Goal: Information Seeking & Learning: Learn about a topic

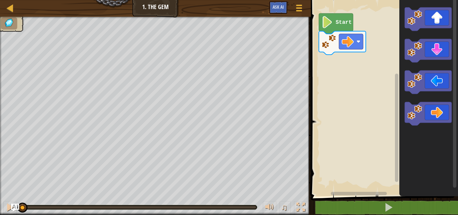
click at [336, 23] on text "Start" at bounding box center [343, 22] width 16 height 6
click at [331, 26] on image "Blockly Workspace" at bounding box center [326, 22] width 11 height 12
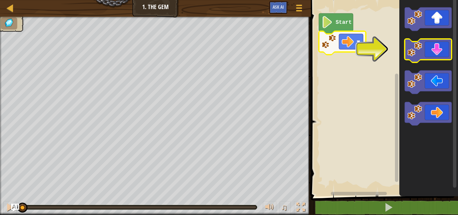
click at [417, 48] on image "Blockly Workspace" at bounding box center [414, 49] width 15 height 15
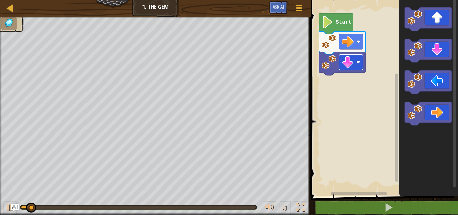
click at [355, 65] on rect "Blockly Workspace" at bounding box center [351, 62] width 24 height 15
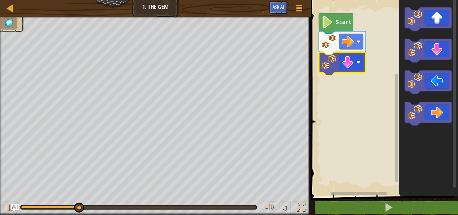
click at [393, 63] on rect "Blockly Workspace" at bounding box center [383, 96] width 149 height 199
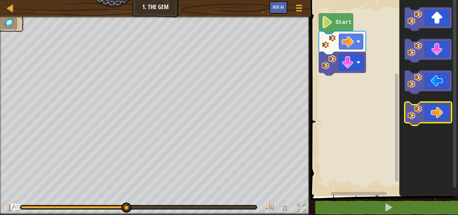
click at [434, 117] on icon "Blockly Workspace" at bounding box center [427, 113] width 47 height 23
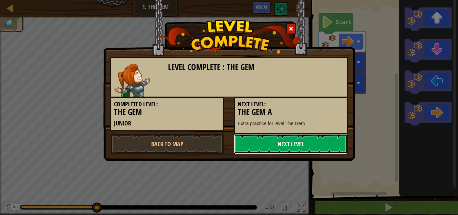
click at [278, 143] on link "Next Level" at bounding box center [291, 144] width 114 height 20
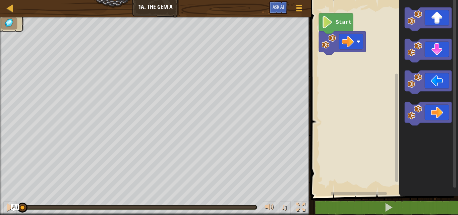
click at [337, 27] on icon "Blockly Workspace" at bounding box center [336, 23] width 34 height 20
click at [332, 23] on image "Blockly Workspace" at bounding box center [326, 22] width 11 height 12
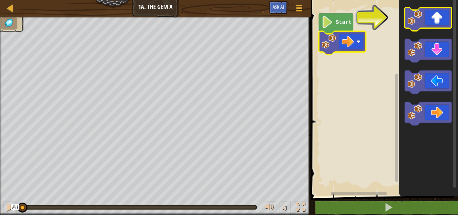
click at [416, 16] on image "Blockly Workspace" at bounding box center [414, 17] width 15 height 15
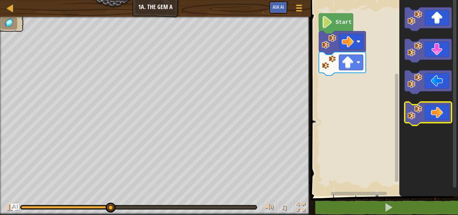
click at [419, 110] on image "Blockly Workspace" at bounding box center [414, 112] width 15 height 15
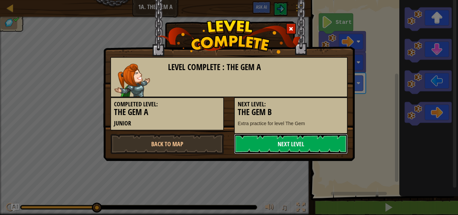
click at [286, 143] on link "Next Level" at bounding box center [291, 144] width 114 height 20
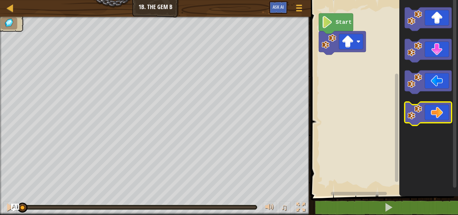
click at [430, 121] on icon "Blockly Workspace" at bounding box center [427, 113] width 47 height 23
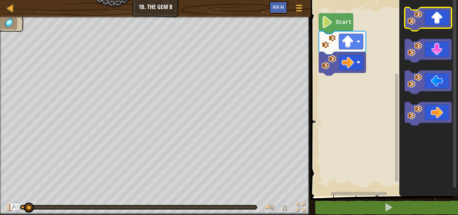
click at [418, 22] on image "Blockly Workspace" at bounding box center [414, 17] width 15 height 15
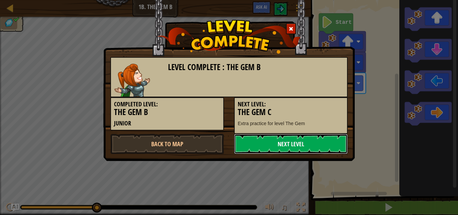
click at [284, 145] on link "Next Level" at bounding box center [291, 144] width 114 height 20
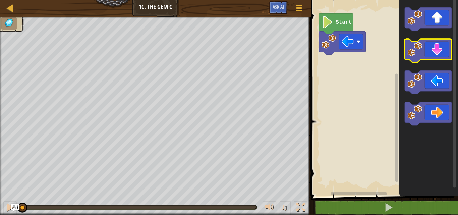
click at [428, 48] on icon "Blockly Workspace" at bounding box center [427, 50] width 47 height 23
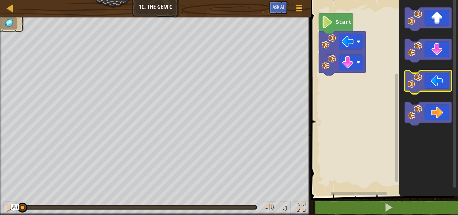
click at [423, 89] on icon "Blockly Workspace" at bounding box center [427, 81] width 47 height 23
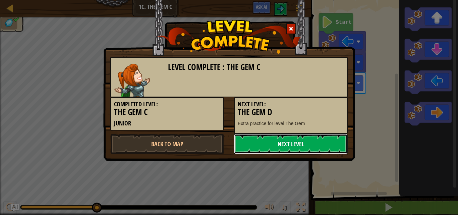
click at [287, 137] on link "Next Level" at bounding box center [291, 144] width 114 height 20
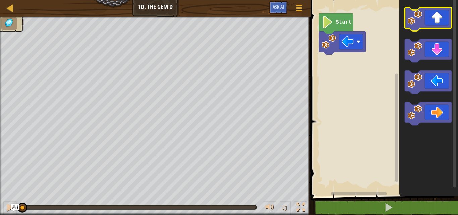
click at [418, 19] on image "Blockly Workspace" at bounding box center [414, 17] width 15 height 15
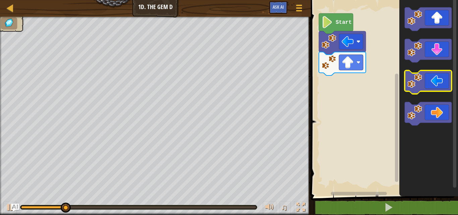
click at [416, 90] on icon "Blockly Workspace" at bounding box center [427, 81] width 47 height 23
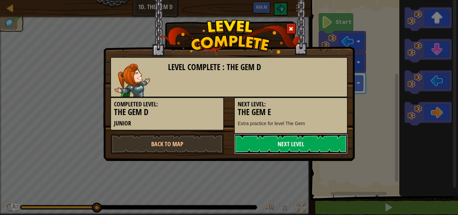
click at [292, 142] on link "Next Level" at bounding box center [291, 144] width 114 height 20
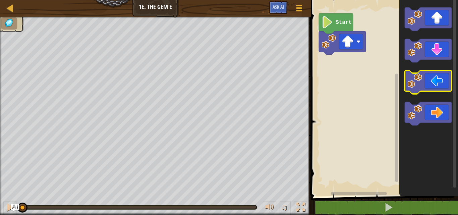
click at [431, 87] on icon "Blockly Workspace" at bounding box center [427, 81] width 47 height 23
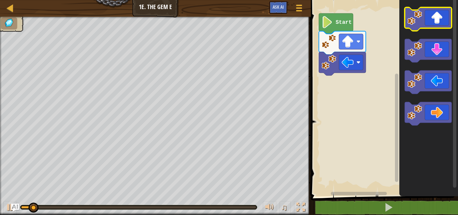
click at [430, 25] on icon "Blockly Workspace" at bounding box center [427, 18] width 47 height 23
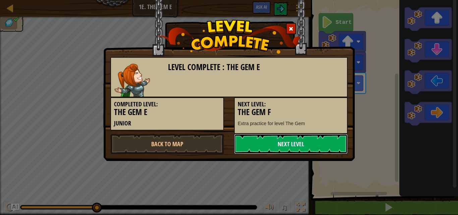
click at [267, 145] on link "Next Level" at bounding box center [291, 144] width 114 height 20
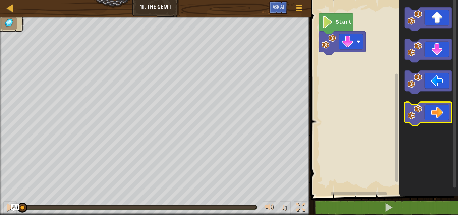
click at [425, 114] on icon "Blockly Workspace" at bounding box center [427, 113] width 47 height 23
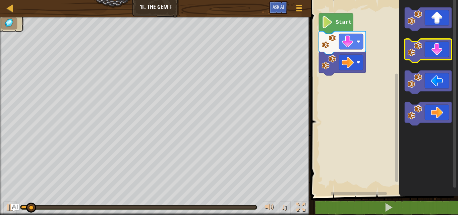
click at [427, 55] on icon "Blockly Workspace" at bounding box center [427, 50] width 47 height 23
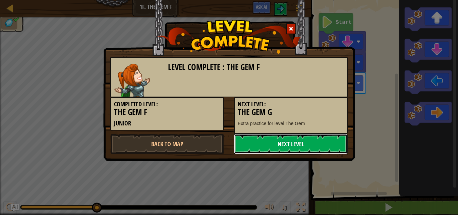
click at [272, 140] on link "Next Level" at bounding box center [291, 144] width 114 height 20
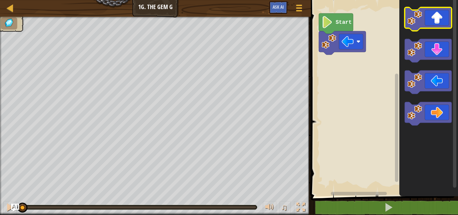
click at [423, 23] on icon "Blockly Workspace" at bounding box center [427, 18] width 47 height 23
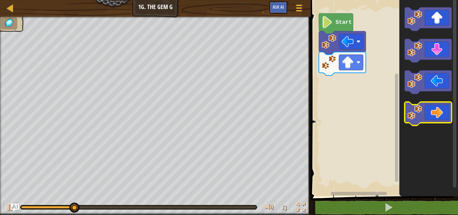
click at [424, 120] on icon "Blockly Workspace" at bounding box center [427, 113] width 47 height 23
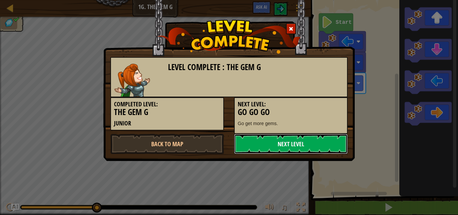
click at [319, 144] on link "Next Level" at bounding box center [291, 144] width 114 height 20
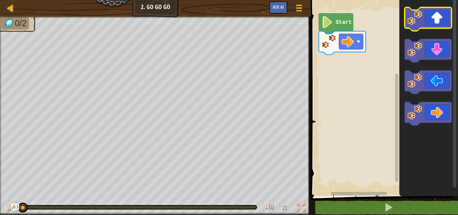
click at [437, 19] on icon "Blockly Workspace" at bounding box center [427, 18] width 47 height 23
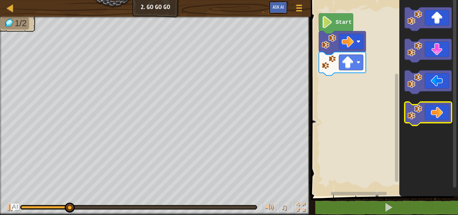
click at [427, 116] on icon "Blockly Workspace" at bounding box center [427, 113] width 47 height 23
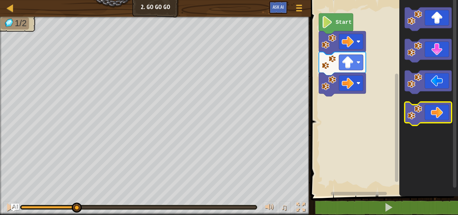
click at [427, 116] on icon "Blockly Workspace" at bounding box center [427, 113] width 47 height 23
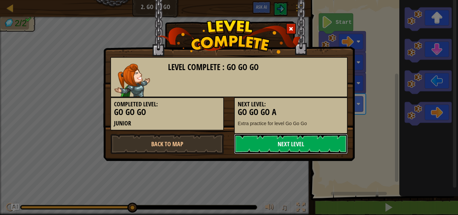
click at [282, 145] on link "Next Level" at bounding box center [291, 144] width 114 height 20
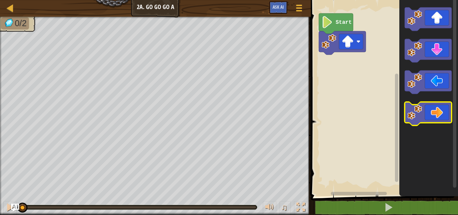
click at [423, 117] on icon "Blockly Workspace" at bounding box center [427, 113] width 47 height 23
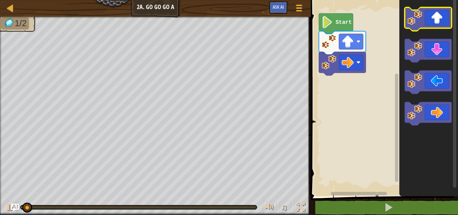
click at [427, 24] on icon "Blockly Workspace" at bounding box center [427, 18] width 47 height 23
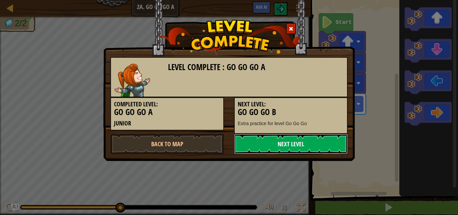
click at [303, 149] on link "Next Level" at bounding box center [291, 144] width 114 height 20
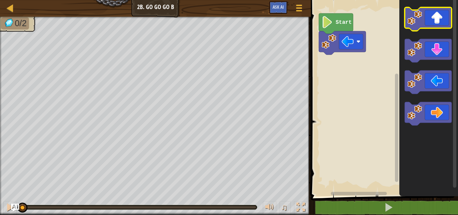
click at [428, 23] on icon "Blockly Workspace" at bounding box center [427, 18] width 47 height 23
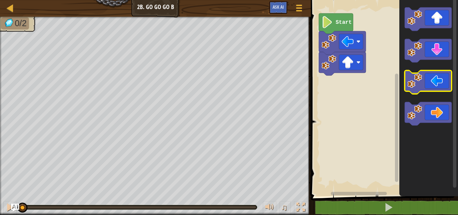
click at [426, 78] on icon "Blockly Workspace" at bounding box center [427, 81] width 47 height 23
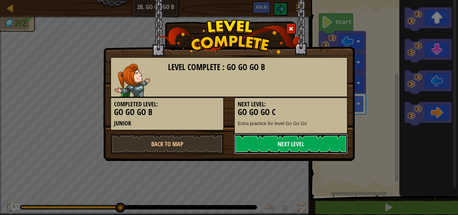
click at [301, 138] on link "Next Level" at bounding box center [291, 144] width 114 height 20
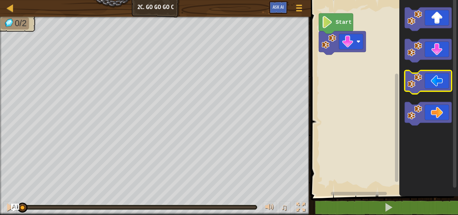
click at [422, 87] on icon "Blockly Workspace" at bounding box center [427, 81] width 47 height 23
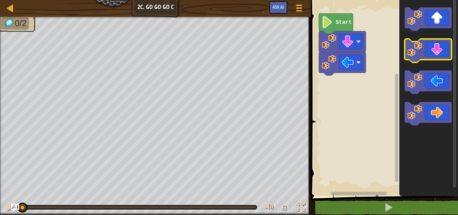
click at [431, 51] on icon "Blockly Workspace" at bounding box center [427, 50] width 47 height 23
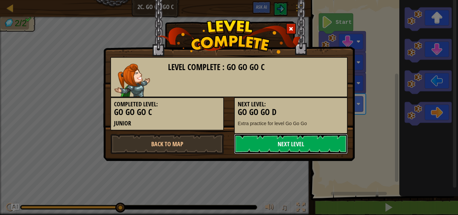
click at [258, 140] on link "Next Level" at bounding box center [291, 144] width 114 height 20
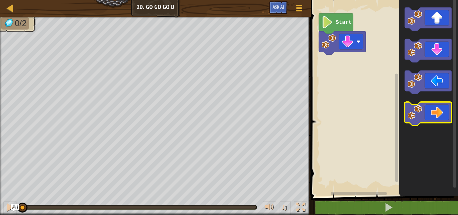
click at [422, 116] on image "Blockly Workspace" at bounding box center [414, 112] width 15 height 15
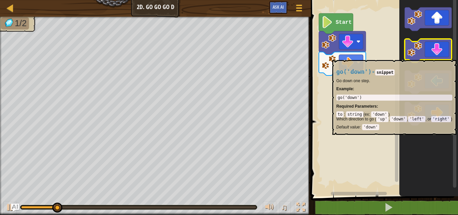
click at [429, 57] on icon "Blockly Workspace" at bounding box center [427, 50] width 47 height 23
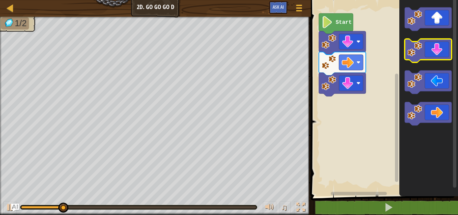
click at [429, 57] on icon "Blockly Workspace" at bounding box center [427, 50] width 47 height 23
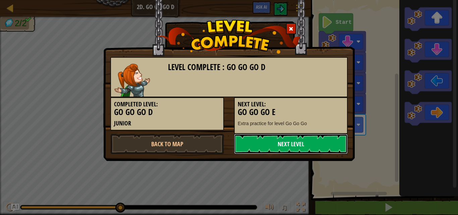
click at [293, 139] on link "Next Level" at bounding box center [291, 144] width 114 height 20
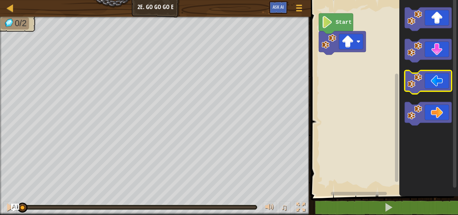
click at [431, 87] on icon "Blockly Workspace" at bounding box center [427, 81] width 47 height 23
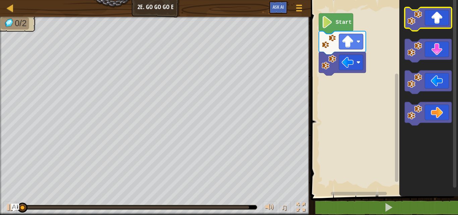
click at [431, 25] on icon "Blockly Workspace" at bounding box center [427, 18] width 47 height 23
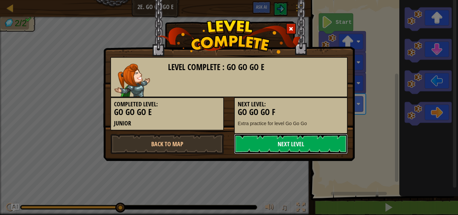
click at [269, 138] on link "Next Level" at bounding box center [291, 144] width 114 height 20
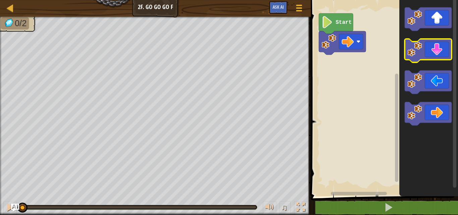
click at [413, 55] on image "Blockly Workspace" at bounding box center [414, 49] width 15 height 15
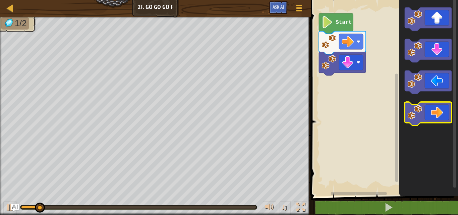
click at [426, 114] on icon "Blockly Workspace" at bounding box center [427, 113] width 47 height 23
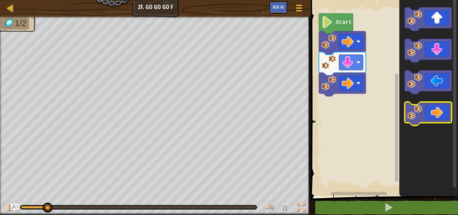
click at [426, 114] on icon "Blockly Workspace" at bounding box center [427, 113] width 47 height 23
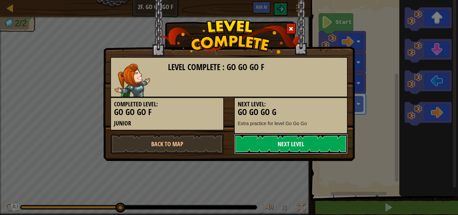
click at [308, 139] on link "Next Level" at bounding box center [291, 144] width 114 height 20
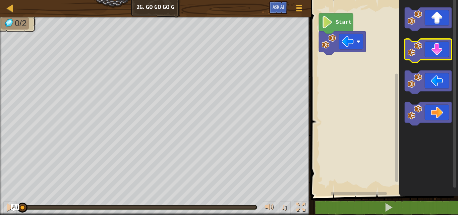
click at [427, 54] on icon "Blockly Workspace" at bounding box center [427, 50] width 47 height 23
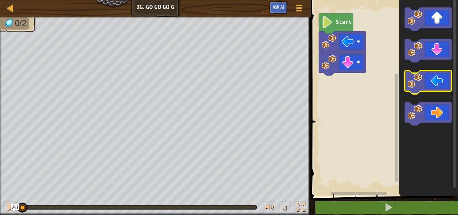
click at [427, 87] on icon "Blockly Workspace" at bounding box center [427, 81] width 47 height 23
click at [427, 86] on icon "Blockly Workspace" at bounding box center [427, 81] width 47 height 23
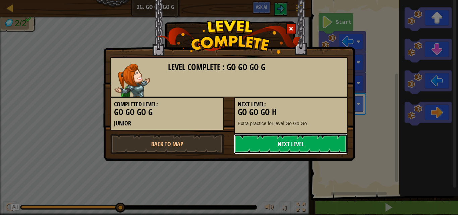
click at [297, 135] on link "Next Level" at bounding box center [291, 144] width 114 height 20
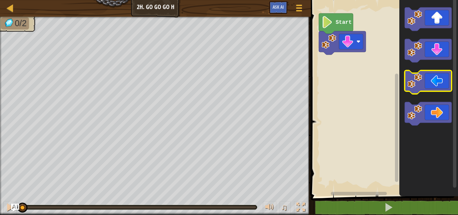
click at [425, 83] on icon "Blockly Workspace" at bounding box center [427, 81] width 47 height 23
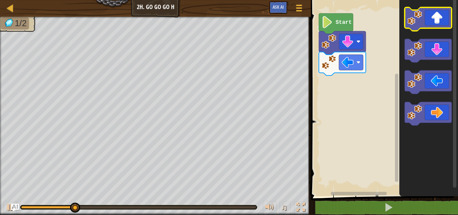
click at [432, 22] on icon "Blockly Workspace" at bounding box center [427, 18] width 47 height 23
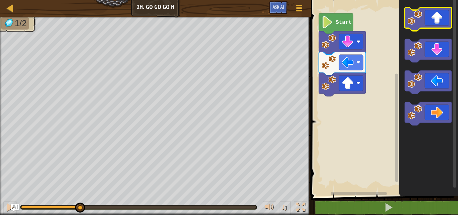
click at [432, 22] on icon "Blockly Workspace" at bounding box center [427, 18] width 47 height 23
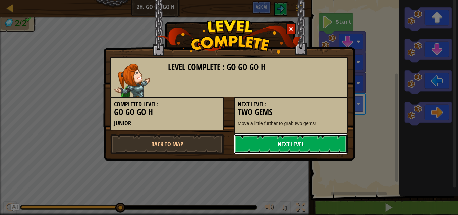
click at [299, 138] on link "Next Level" at bounding box center [291, 144] width 114 height 20
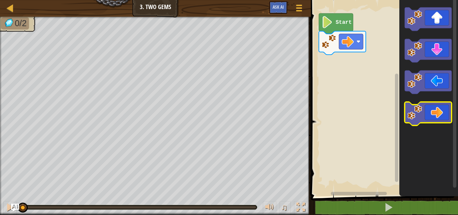
click at [428, 114] on icon "Blockly Workspace" at bounding box center [427, 113] width 47 height 23
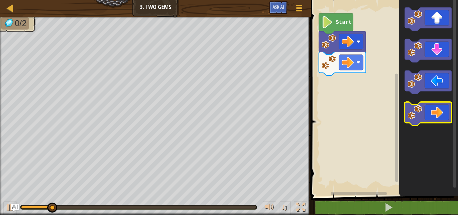
click at [428, 114] on icon "Blockly Workspace" at bounding box center [427, 113] width 47 height 23
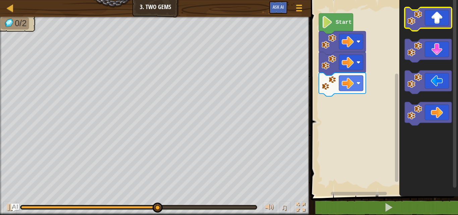
click at [437, 20] on icon "Blockly Workspace" at bounding box center [427, 18] width 47 height 23
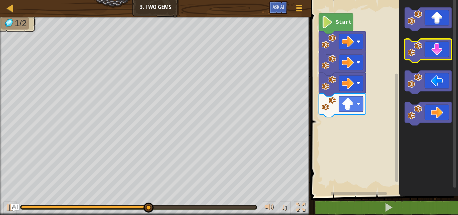
click at [432, 54] on icon "Blockly Workspace" at bounding box center [427, 50] width 47 height 23
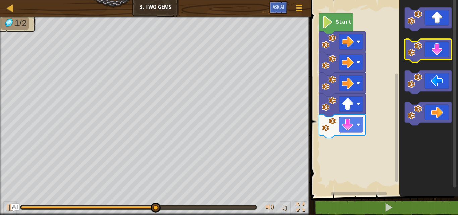
click at [432, 55] on icon "Blockly Workspace" at bounding box center [427, 50] width 47 height 23
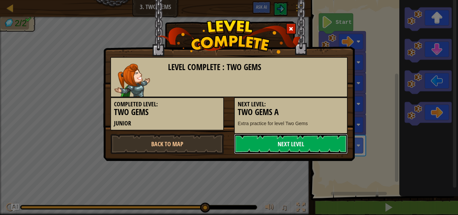
click at [284, 149] on link "Next Level" at bounding box center [291, 144] width 114 height 20
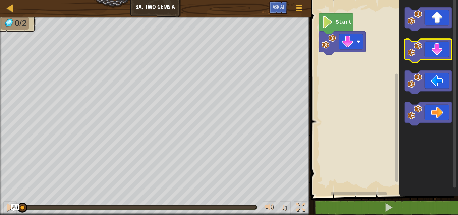
click at [432, 54] on icon "Blockly Workspace" at bounding box center [427, 50] width 47 height 23
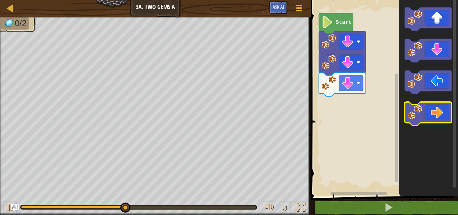
click at [416, 111] on image "Blockly Workspace" at bounding box center [414, 112] width 15 height 15
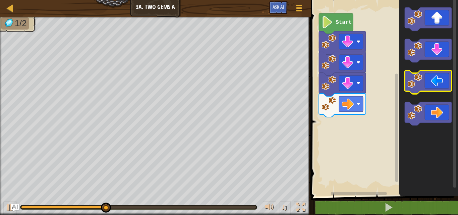
click at [425, 82] on icon "Blockly Workspace" at bounding box center [427, 81] width 47 height 23
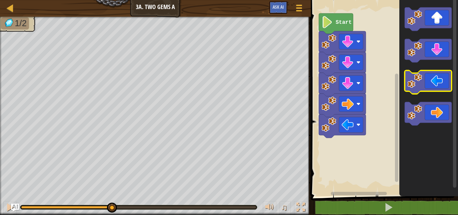
click at [425, 82] on icon "Blockly Workspace" at bounding box center [427, 81] width 47 height 23
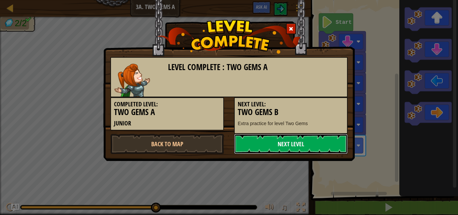
click at [276, 146] on link "Next Level" at bounding box center [291, 144] width 114 height 20
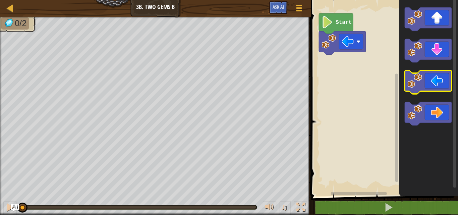
click at [429, 85] on icon "Blockly Workspace" at bounding box center [427, 81] width 47 height 23
click at [429, 86] on icon "Blockly Workspace" at bounding box center [427, 81] width 47 height 23
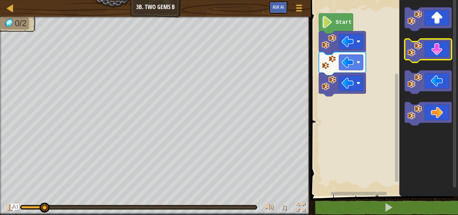
click at [431, 53] on icon "Blockly Workspace" at bounding box center [427, 50] width 47 height 23
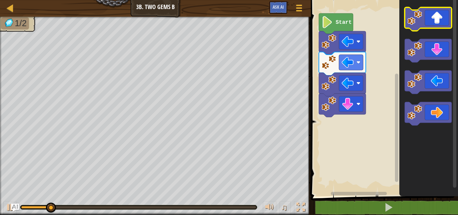
click at [426, 18] on icon "Blockly Workspace" at bounding box center [427, 18] width 47 height 23
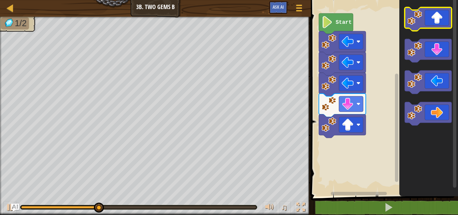
click at [428, 22] on icon "Blockly Workspace" at bounding box center [427, 18] width 47 height 23
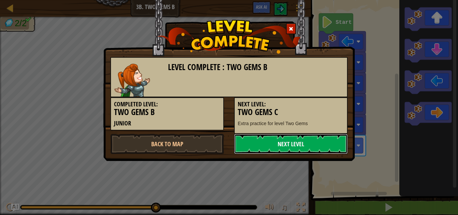
click at [269, 144] on link "Next Level" at bounding box center [291, 144] width 114 height 20
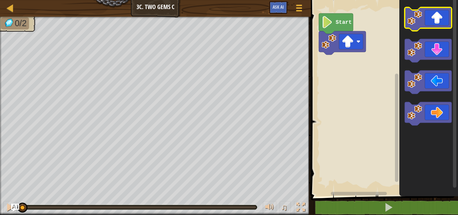
click at [436, 16] on icon "Blockly Workspace" at bounding box center [427, 18] width 47 height 23
click at [435, 17] on icon "Blockly Workspace" at bounding box center [427, 18] width 47 height 23
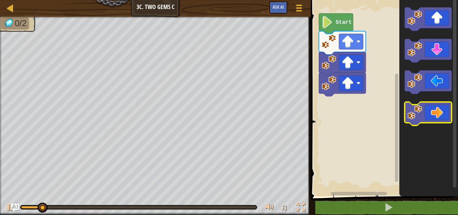
click at [417, 112] on image "Blockly Workspace" at bounding box center [414, 112] width 15 height 15
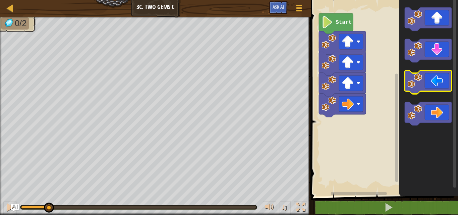
click at [419, 82] on image "Blockly Workspace" at bounding box center [414, 80] width 15 height 15
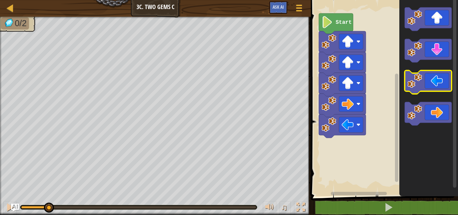
click at [419, 82] on image "Blockly Workspace" at bounding box center [414, 80] width 15 height 15
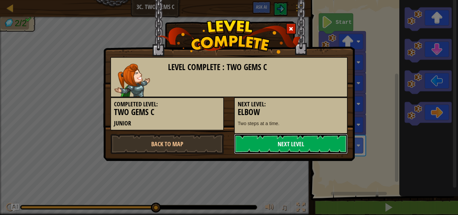
click at [241, 141] on link "Next Level" at bounding box center [291, 144] width 114 height 20
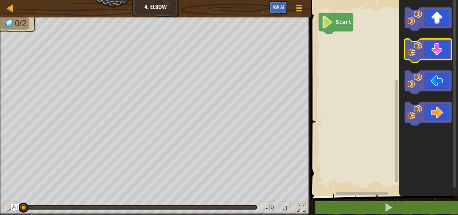
click at [436, 52] on icon "Blockly Workspace" at bounding box center [427, 50] width 47 height 23
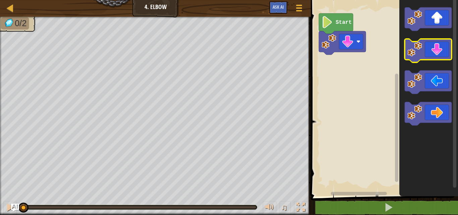
click at [436, 52] on icon "Blockly Workspace" at bounding box center [427, 50] width 47 height 23
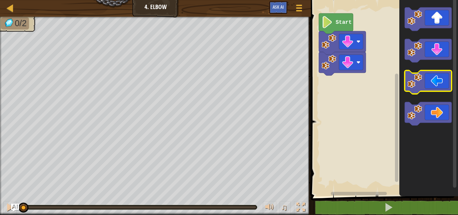
click at [431, 87] on icon "Blockly Workspace" at bounding box center [427, 81] width 47 height 23
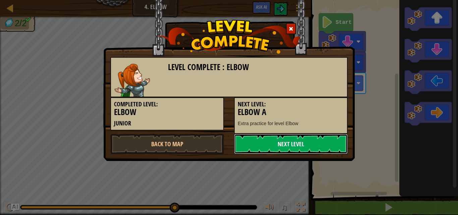
click at [287, 137] on link "Next Level" at bounding box center [291, 144] width 114 height 20
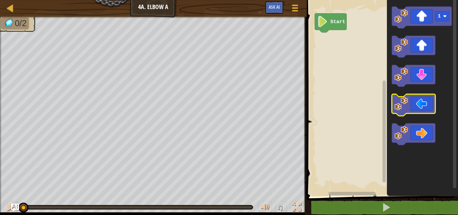
click at [425, 108] on icon "Blockly Workspace" at bounding box center [413, 105] width 44 height 22
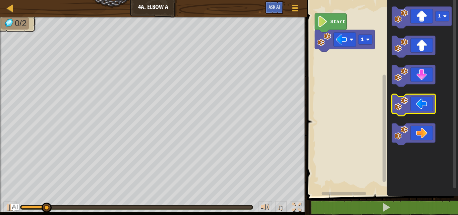
click at [425, 108] on icon "Blockly Workspace" at bounding box center [413, 105] width 44 height 22
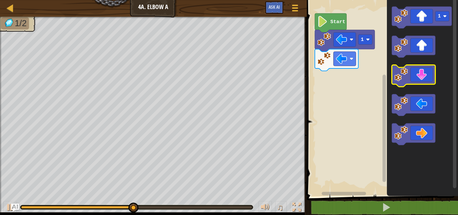
click at [415, 73] on icon "Blockly Workspace" at bounding box center [413, 76] width 44 height 22
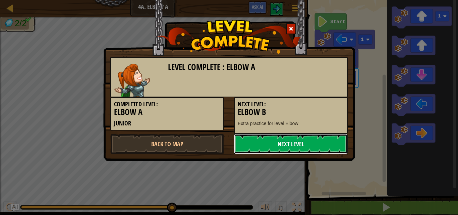
click at [277, 139] on link "Next Level" at bounding box center [291, 144] width 114 height 20
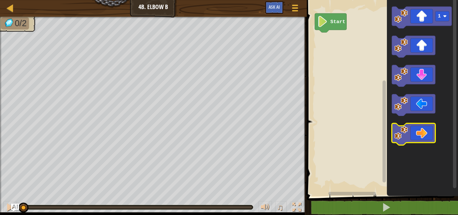
click at [405, 137] on image "Blockly Workspace" at bounding box center [401, 133] width 14 height 14
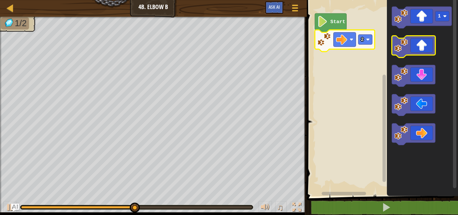
click at [413, 53] on icon "Blockly Workspace" at bounding box center [413, 47] width 44 height 22
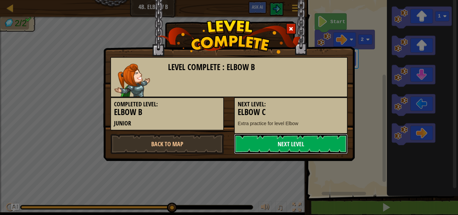
click at [307, 144] on link "Next Level" at bounding box center [291, 144] width 114 height 20
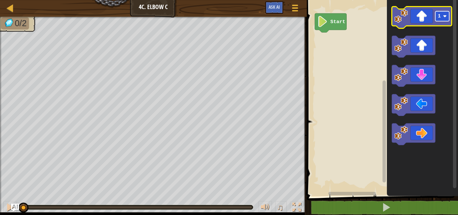
click at [439, 18] on text "1" at bounding box center [439, 15] width 3 height 5
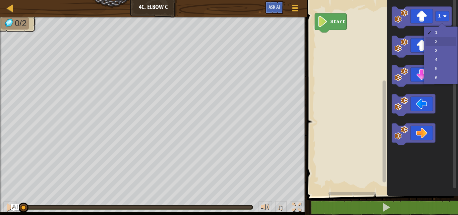
drag, startPoint x: 432, startPoint y: 43, endPoint x: 432, endPoint y: 40, distance: 3.7
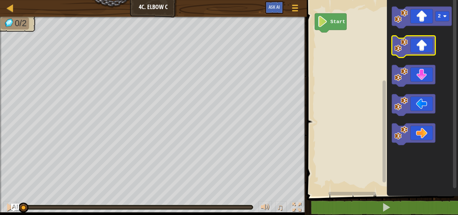
click at [417, 49] on icon "Blockly Workspace" at bounding box center [413, 47] width 44 height 22
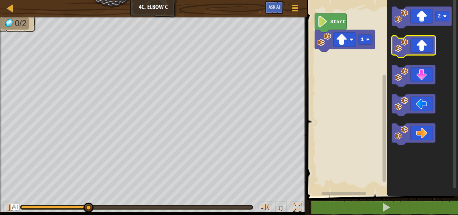
click at [416, 43] on icon "Blockly Workspace" at bounding box center [413, 47] width 44 height 22
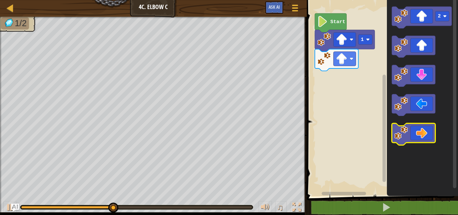
click at [418, 133] on icon "Blockly Workspace" at bounding box center [413, 134] width 44 height 22
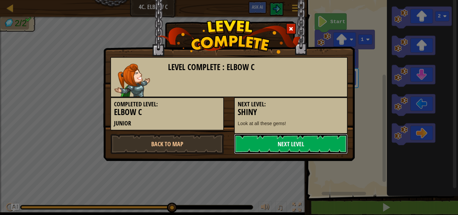
click at [322, 136] on link "Next Level" at bounding box center [291, 144] width 114 height 20
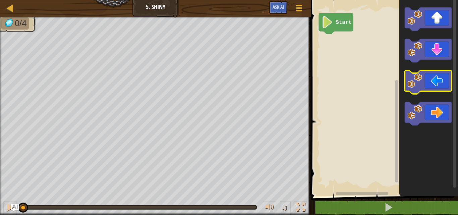
click at [418, 83] on image "Blockly Workspace" at bounding box center [414, 80] width 15 height 15
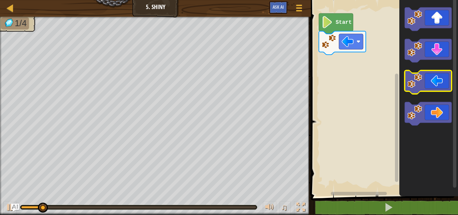
click at [420, 82] on image "Blockly Workspace" at bounding box center [414, 80] width 15 height 15
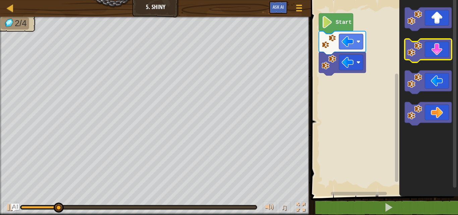
click at [429, 54] on icon "Blockly Workspace" at bounding box center [427, 50] width 47 height 23
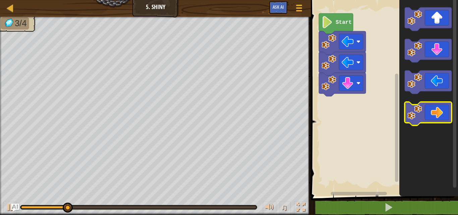
click at [431, 113] on icon "Blockly Workspace" at bounding box center [427, 113] width 47 height 23
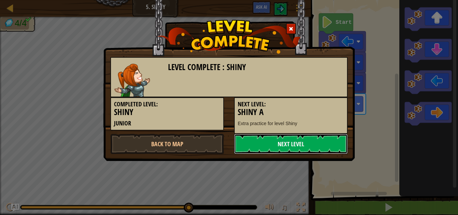
click at [296, 142] on link "Next Level" at bounding box center [291, 144] width 114 height 20
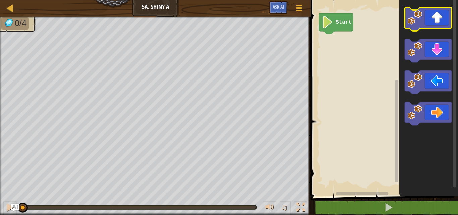
click at [439, 20] on icon "Blockly Workspace" at bounding box center [427, 18] width 47 height 23
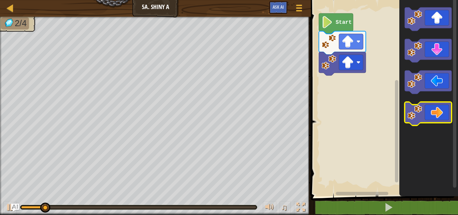
click at [419, 118] on image "Blockly Workspace" at bounding box center [414, 112] width 15 height 15
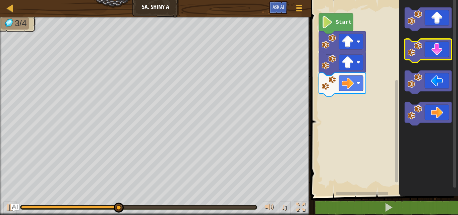
click at [427, 49] on icon "Blockly Workspace" at bounding box center [427, 50] width 47 height 23
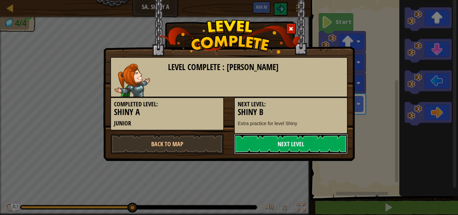
click at [321, 146] on link "Next Level" at bounding box center [291, 144] width 114 height 20
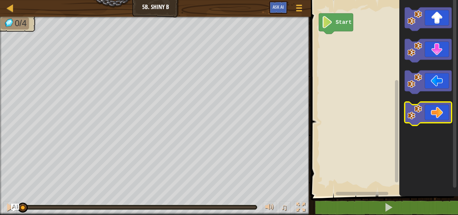
click at [433, 119] on icon "Blockly Workspace" at bounding box center [427, 113] width 47 height 23
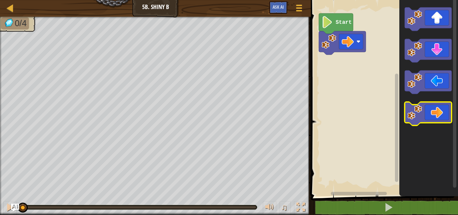
click at [433, 119] on icon "Blockly Workspace" at bounding box center [427, 113] width 47 height 23
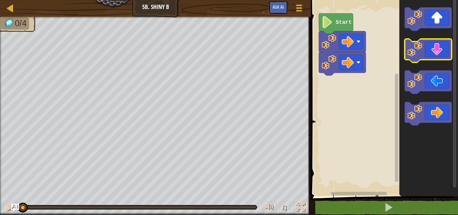
click at [430, 46] on icon "Blockly Workspace" at bounding box center [427, 50] width 47 height 23
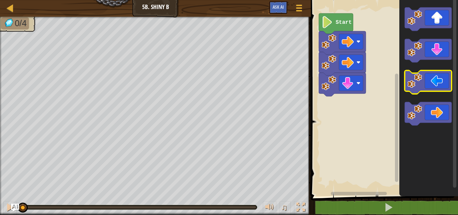
click at [429, 89] on icon "Blockly Workspace" at bounding box center [427, 81] width 47 height 23
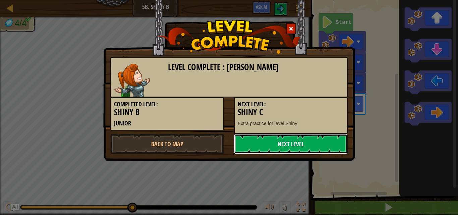
click at [319, 147] on link "Next Level" at bounding box center [291, 144] width 114 height 20
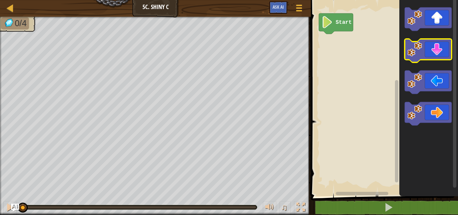
click at [426, 51] on icon "Blockly Workspace" at bounding box center [427, 50] width 47 height 23
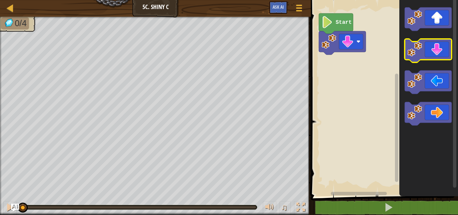
click at [426, 51] on icon "Blockly Workspace" at bounding box center [427, 50] width 47 height 23
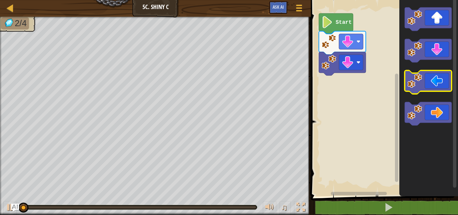
click at [428, 86] on icon "Blockly Workspace" at bounding box center [427, 81] width 47 height 23
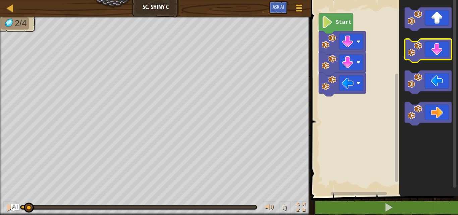
click at [435, 53] on icon "Blockly Workspace" at bounding box center [427, 50] width 47 height 23
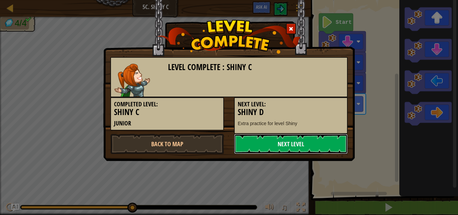
click at [283, 140] on link "Next Level" at bounding box center [291, 144] width 114 height 20
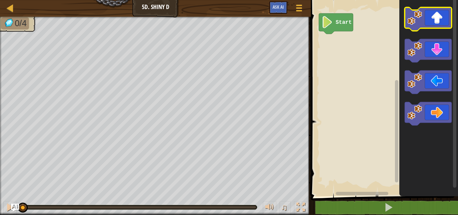
click at [432, 24] on icon "Blockly Workspace" at bounding box center [427, 18] width 47 height 23
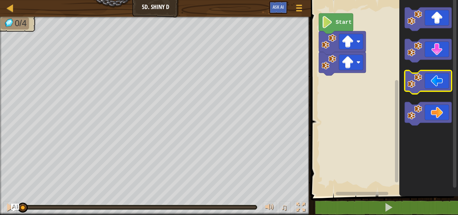
click at [425, 85] on icon "Blockly Workspace" at bounding box center [427, 81] width 47 height 23
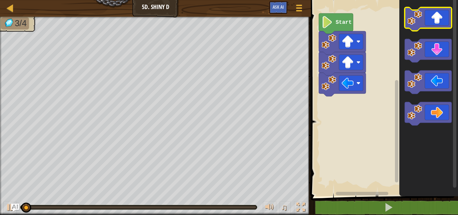
click at [436, 26] on icon "Blockly Workspace" at bounding box center [427, 18] width 47 height 23
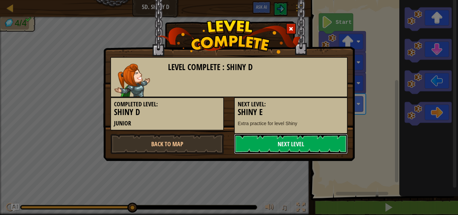
click at [306, 141] on link "Next Level" at bounding box center [291, 144] width 114 height 20
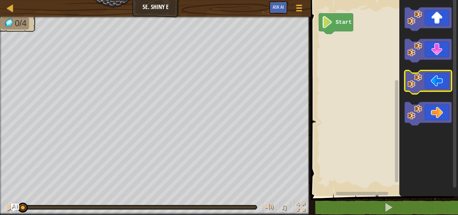
click at [437, 82] on icon "Blockly Workspace" at bounding box center [427, 81] width 47 height 23
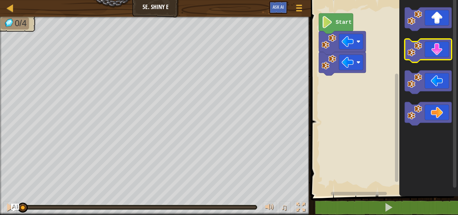
click at [436, 56] on icon "Blockly Workspace" at bounding box center [427, 50] width 47 height 23
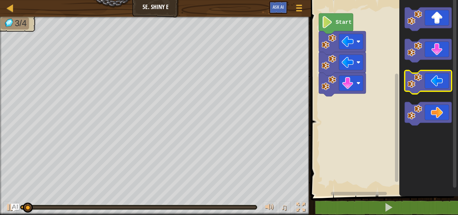
click at [428, 84] on icon "Blockly Workspace" at bounding box center [427, 81] width 47 height 23
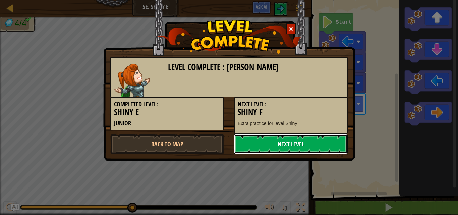
click at [317, 140] on link "Next Level" at bounding box center [291, 144] width 114 height 20
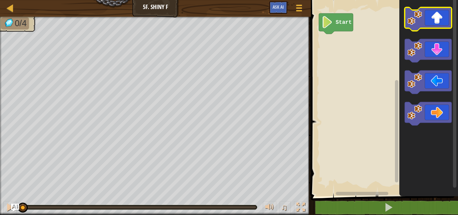
click at [429, 16] on icon "Blockly Workspace" at bounding box center [427, 18] width 47 height 23
click at [428, 17] on icon "Blockly Workspace" at bounding box center [427, 18] width 47 height 23
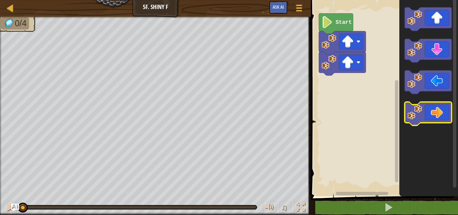
click at [421, 112] on image "Blockly Workspace" at bounding box center [414, 112] width 15 height 15
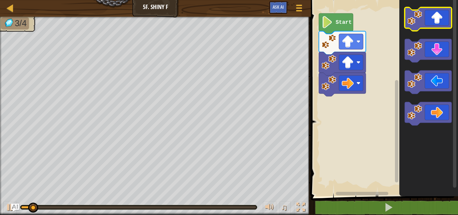
click at [433, 20] on icon "Blockly Workspace" at bounding box center [427, 18] width 47 height 23
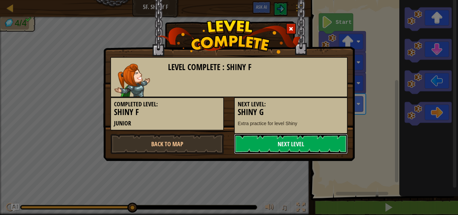
click at [270, 144] on link "Next Level" at bounding box center [291, 144] width 114 height 20
